Goal: Find specific page/section: Find specific page/section

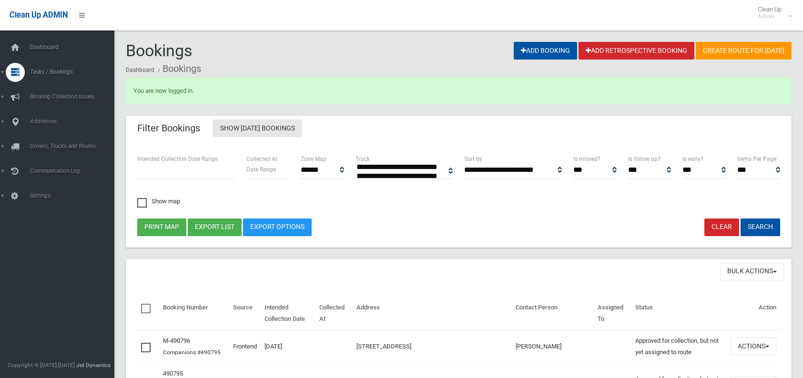
select select
click at [43, 73] on span "Tasks / Bookings" at bounding box center [74, 72] width 94 height 7
click at [36, 141] on span "Search" at bounding box center [70, 142] width 86 height 7
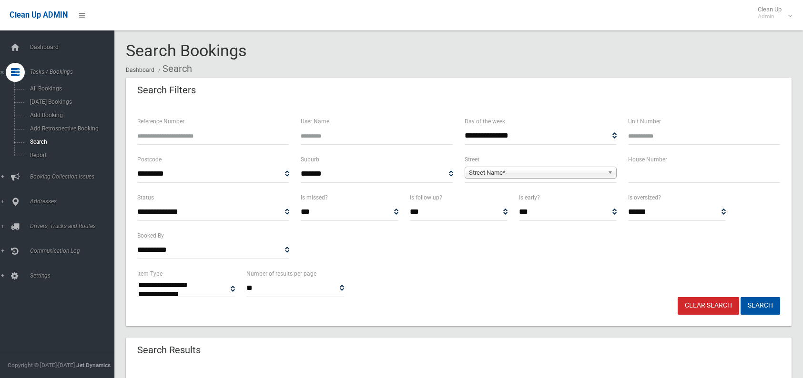
select select
click at [641, 178] on input "text" at bounding box center [704, 174] width 152 height 18
click at [641, 176] on input "text" at bounding box center [704, 174] width 152 height 18
type input "**"
click at [504, 173] on span "Street Name*" at bounding box center [536, 172] width 135 height 11
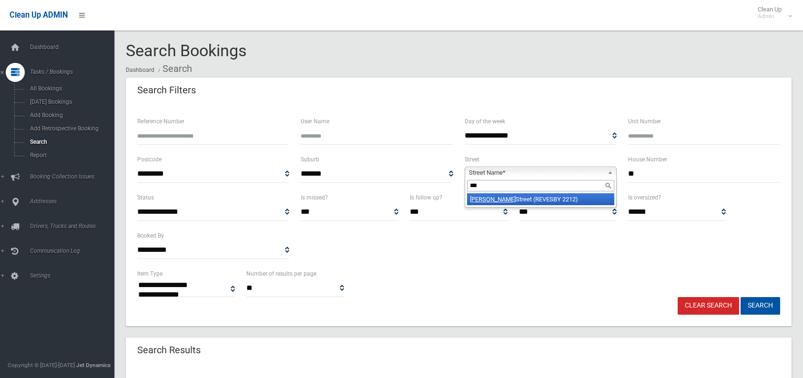
type input "***"
click at [495, 197] on li "Ely Street (REVESBY 2212)" at bounding box center [540, 199] width 147 height 12
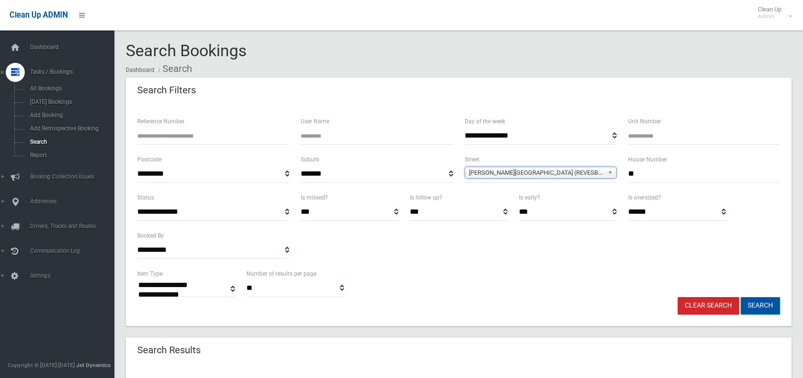
click at [746, 306] on button "Search" at bounding box center [761, 306] width 40 height 18
select select
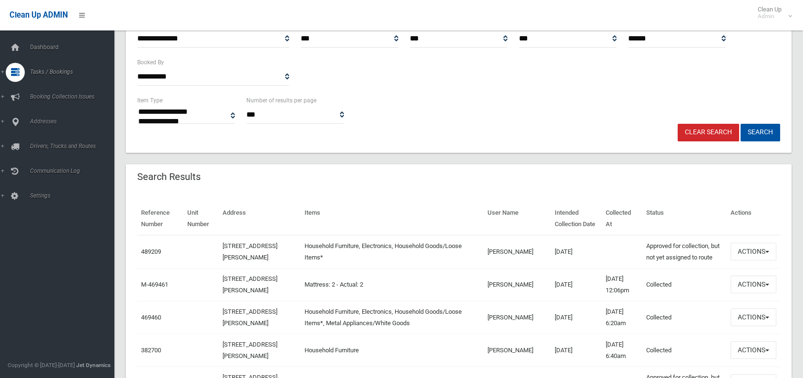
scroll to position [191, 0]
